Goal: Transaction & Acquisition: Purchase product/service

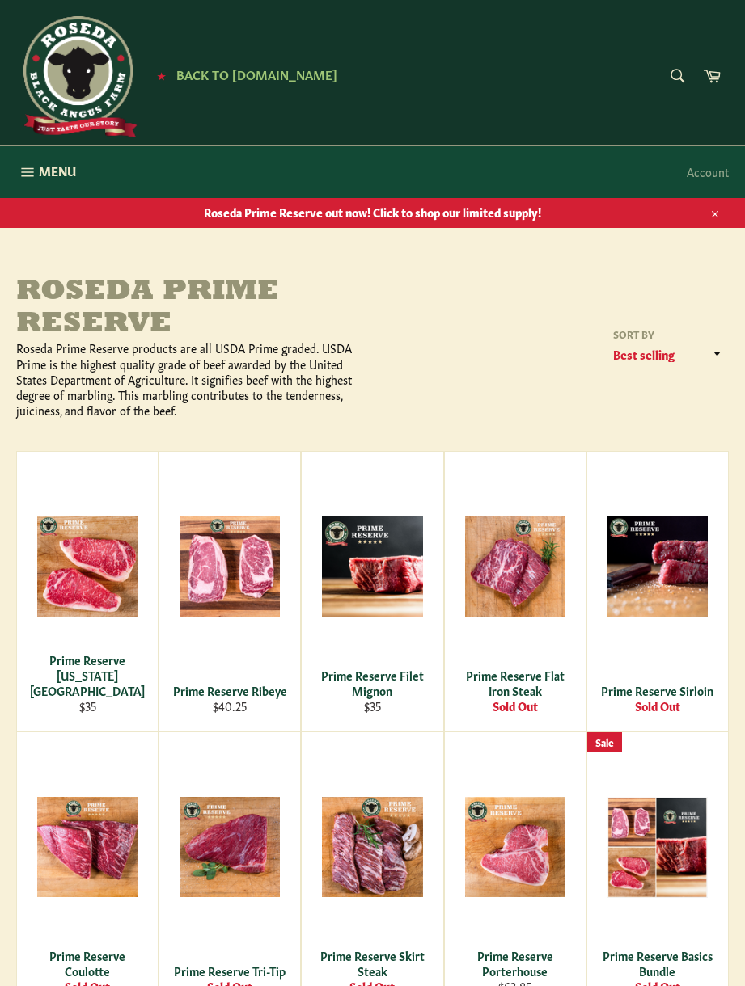
click at [46, 171] on span "Menu" at bounding box center [57, 171] width 37 height 17
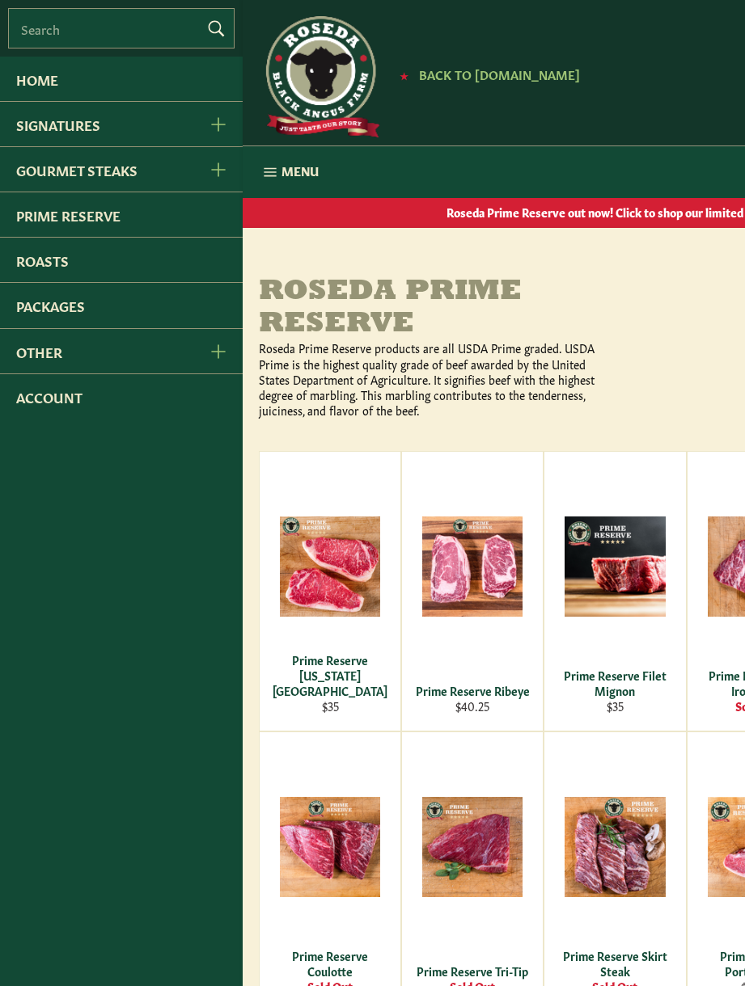
click at [54, 272] on link "Roasts" at bounding box center [121, 260] width 243 height 44
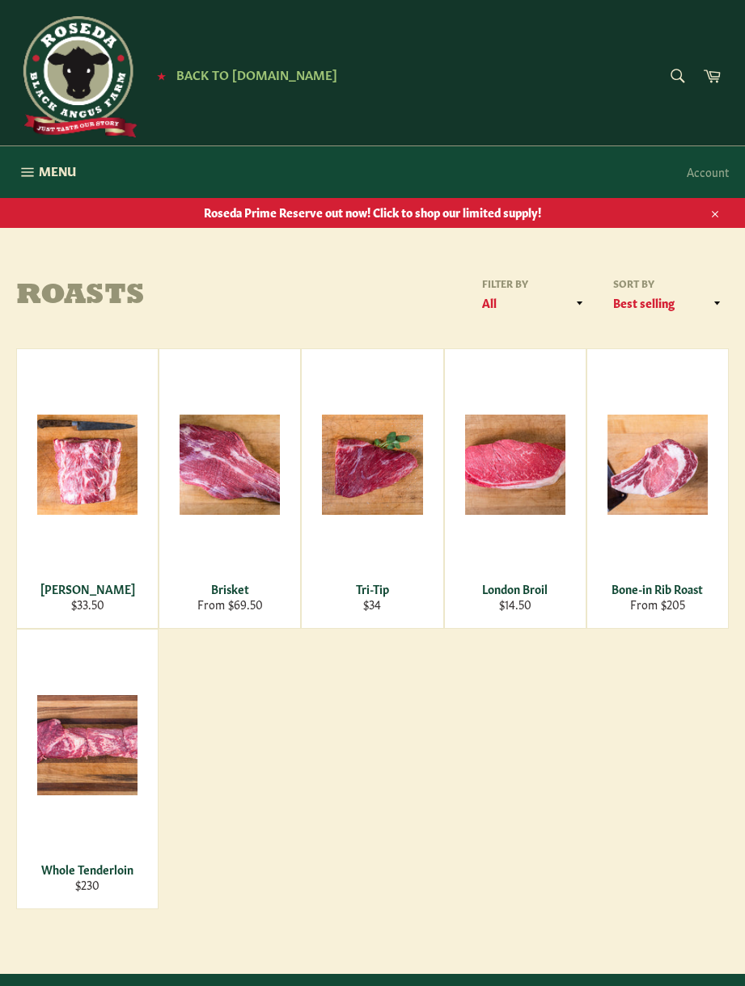
click at [231, 496] on div "View" at bounding box center [229, 488] width 141 height 279
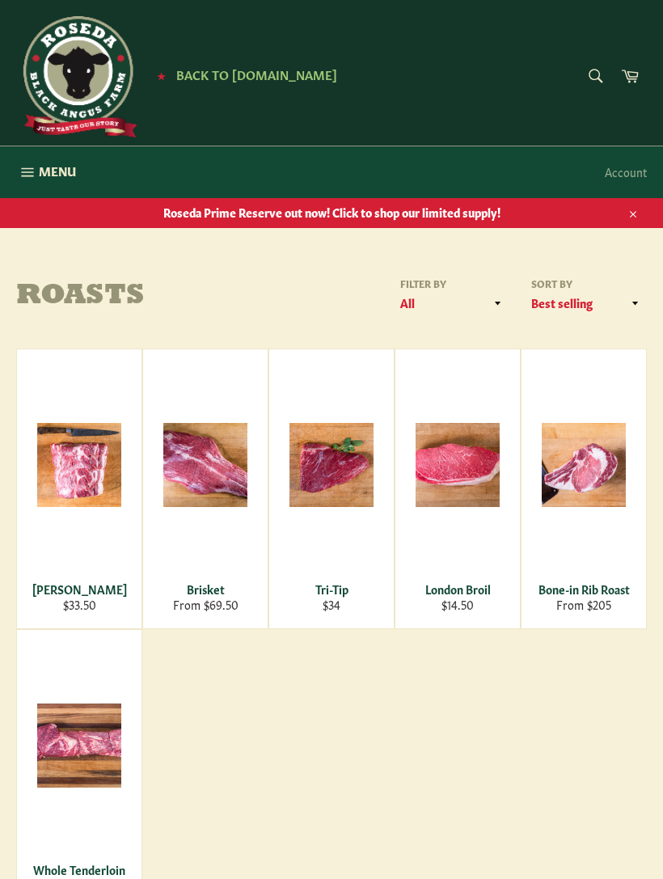
scroll to position [54, 0]
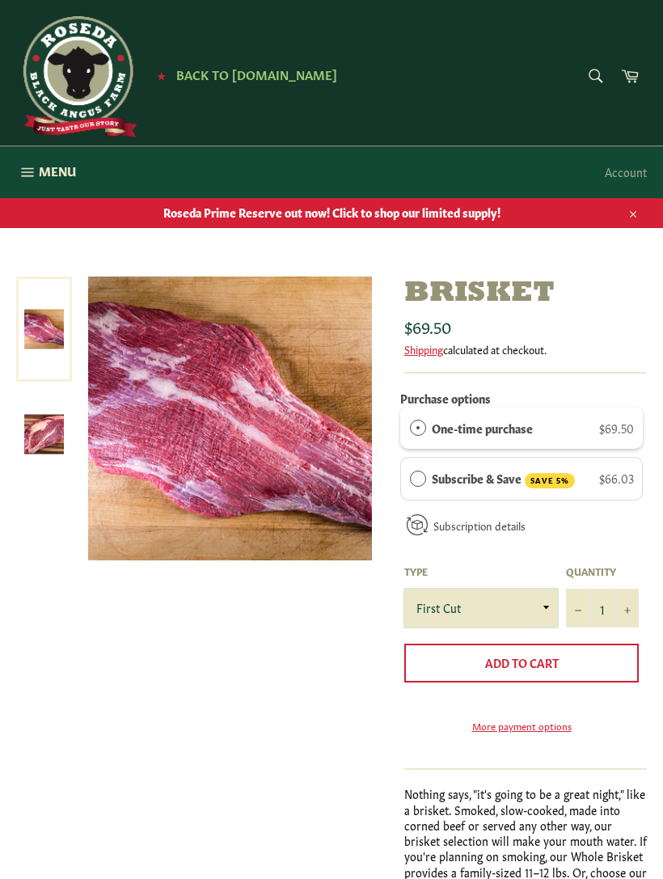
click at [481, 606] on select "First Cut Whole" at bounding box center [481, 608] width 154 height 39
select select "Whole"
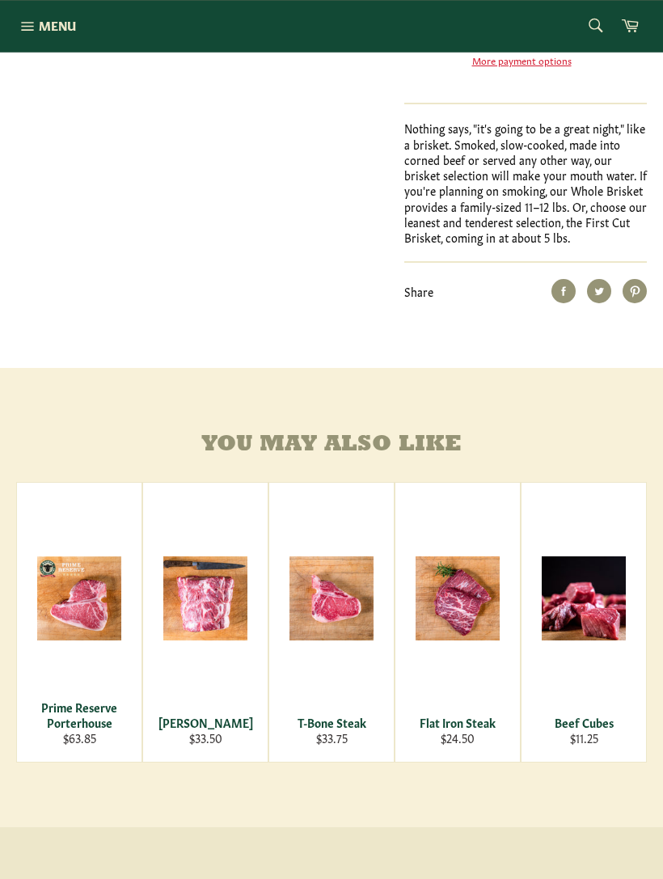
scroll to position [657, 0]
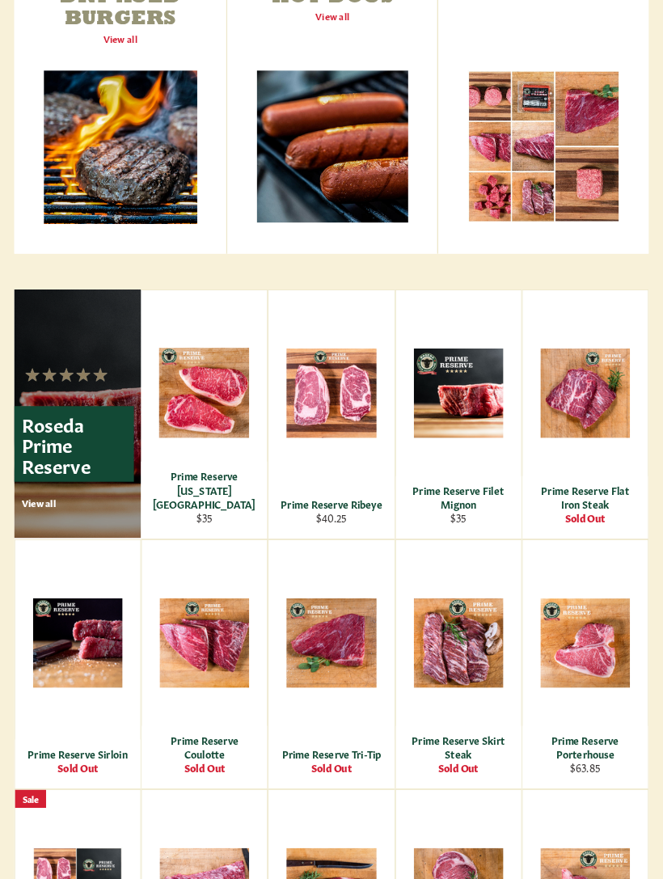
scroll to position [784, 0]
